Goal: Learn about a topic

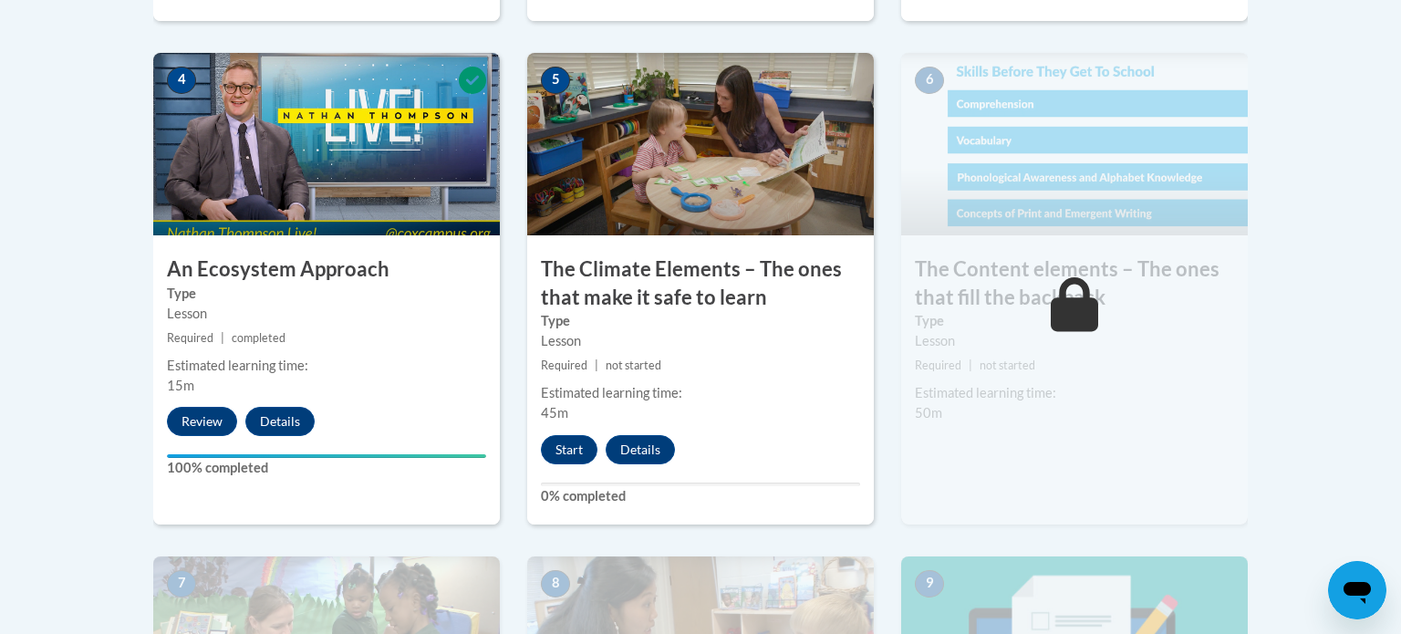
scroll to position [1125, 0]
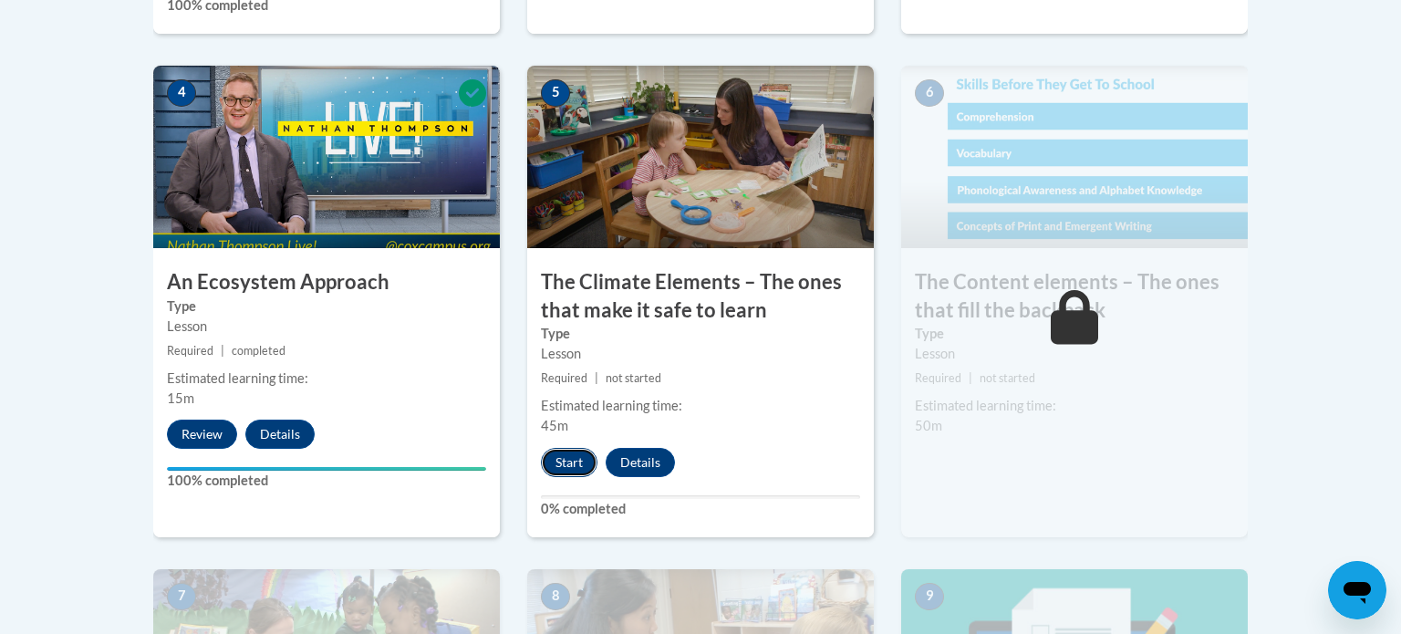
click at [576, 474] on button "Start" at bounding box center [569, 462] width 57 height 29
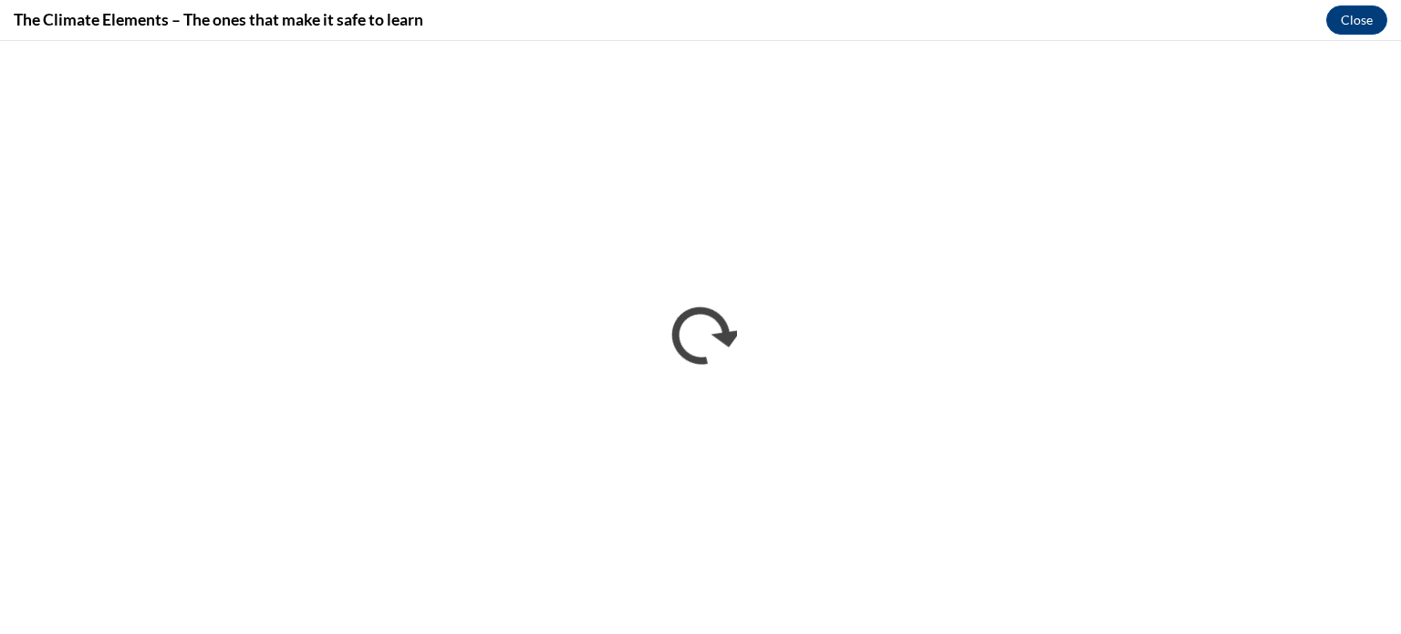
scroll to position [0, 0]
